Goal: Browse casually

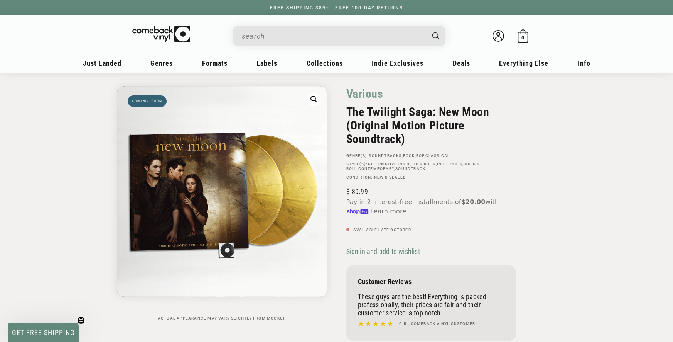
scroll to position [27, 0]
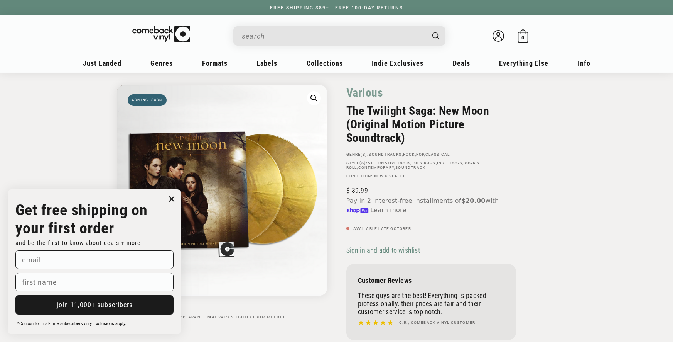
click at [171, 200] on circle "Close dialog" at bounding box center [171, 198] width 11 height 11
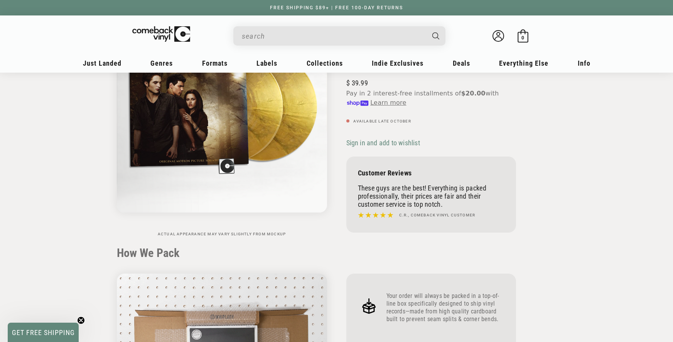
scroll to position [0, 0]
